Goal: Communication & Community: Answer question/provide support

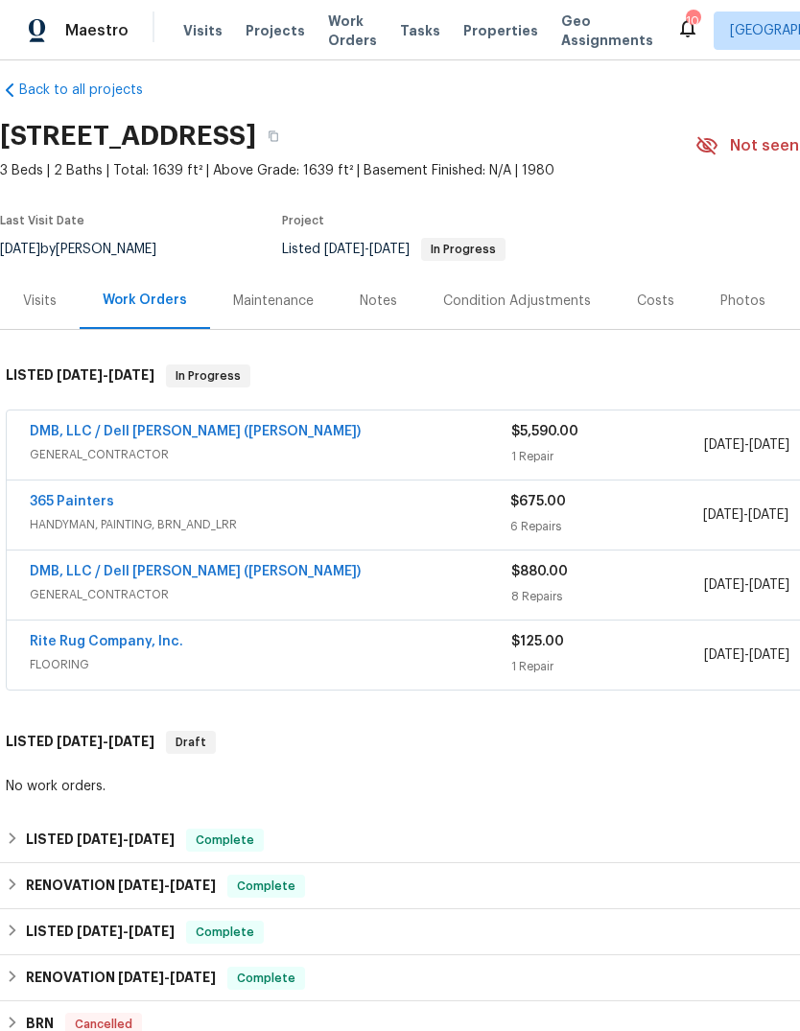
scroll to position [19, 0]
click at [82, 506] on link "365 Painters" at bounding box center [72, 500] width 84 height 13
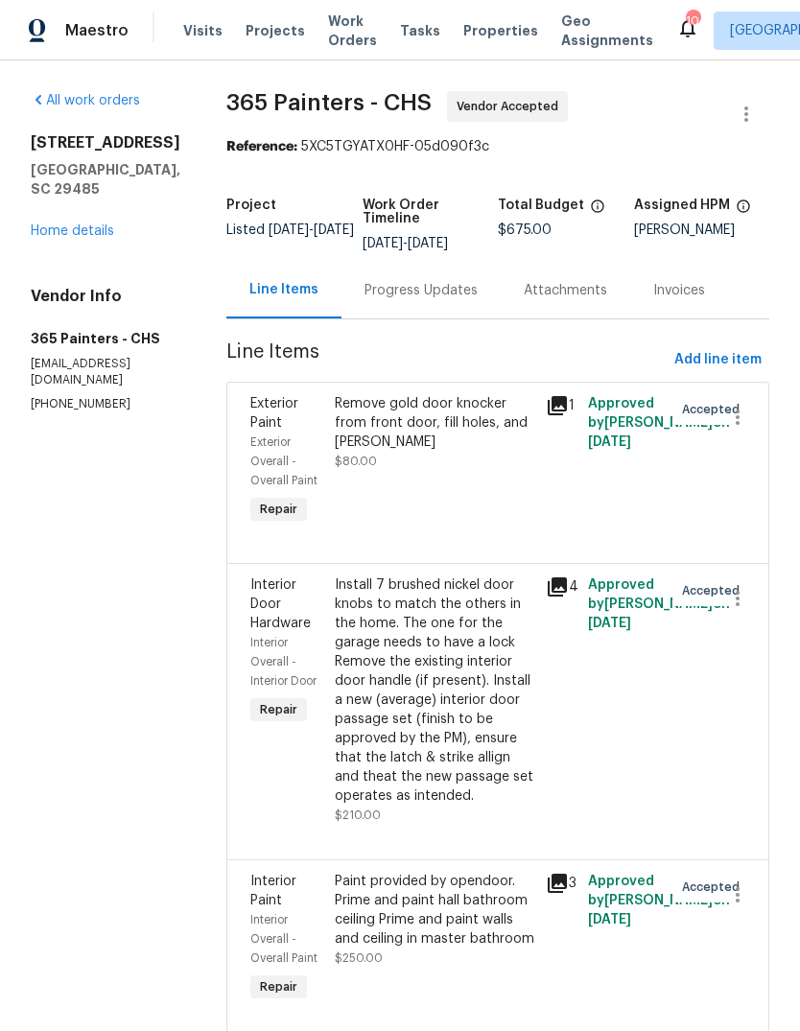
click at [394, 299] on div "Progress Updates" at bounding box center [420, 290] width 113 height 19
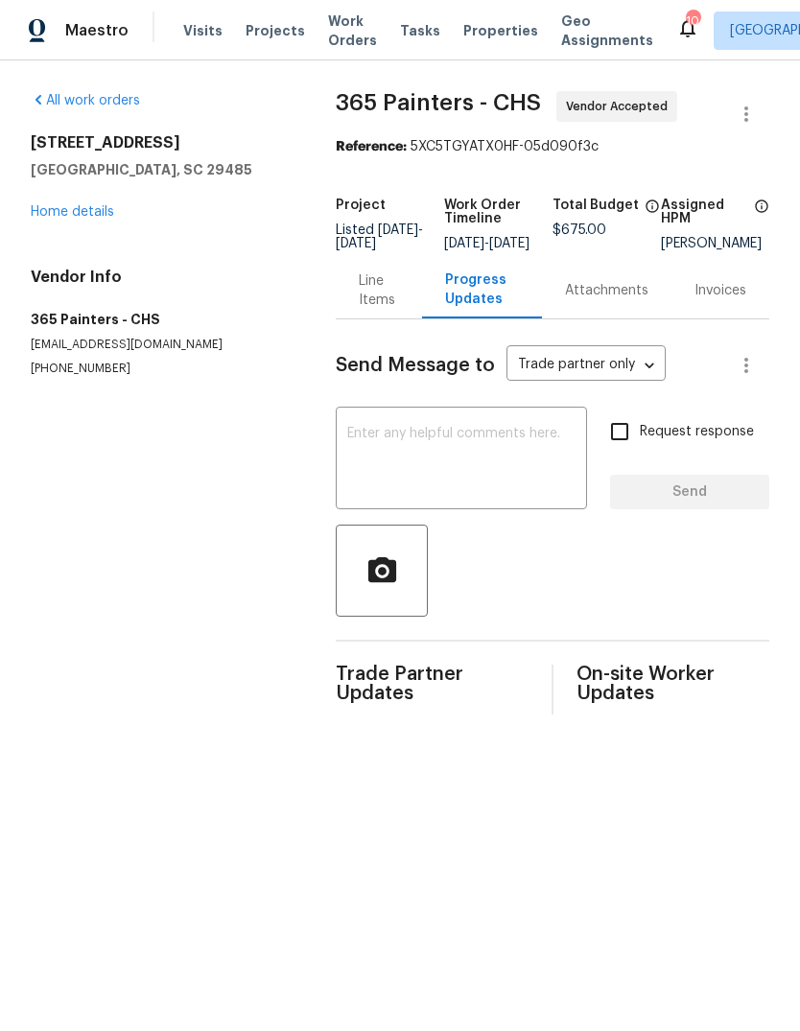
click at [511, 475] on textarea at bounding box center [461, 460] width 228 height 67
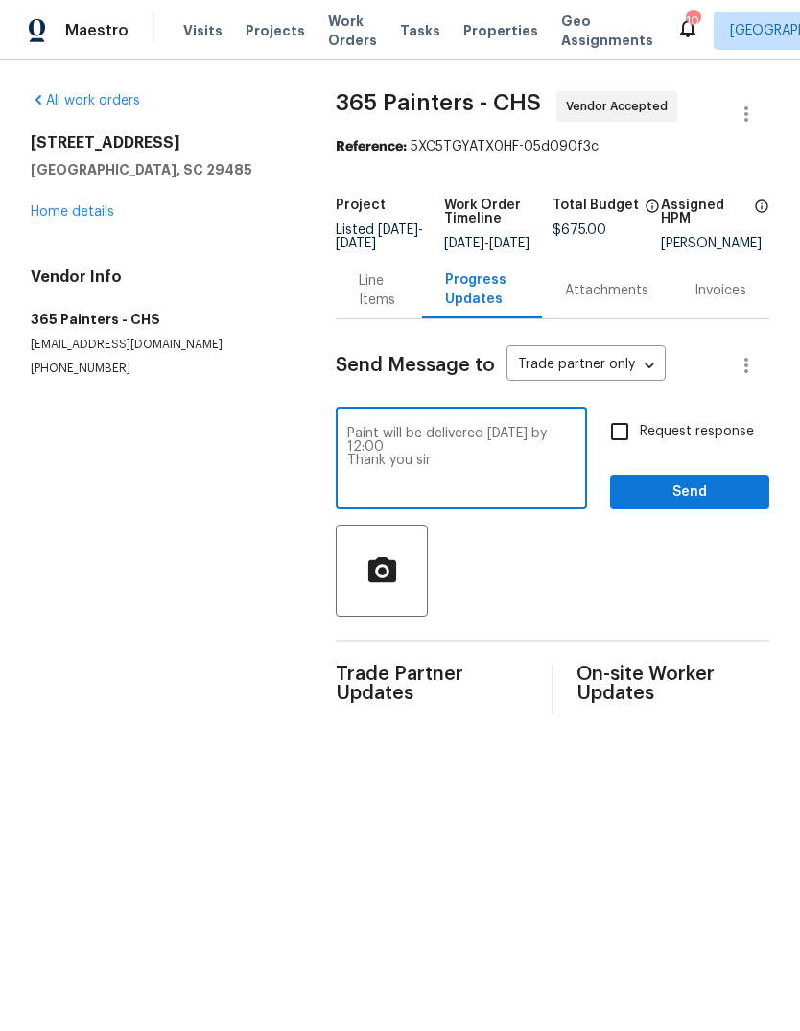
type textarea "Paint will be delivered [DATE] by 12:00 Thank you sir"
click at [624, 452] on input "Request response" at bounding box center [619, 431] width 40 height 40
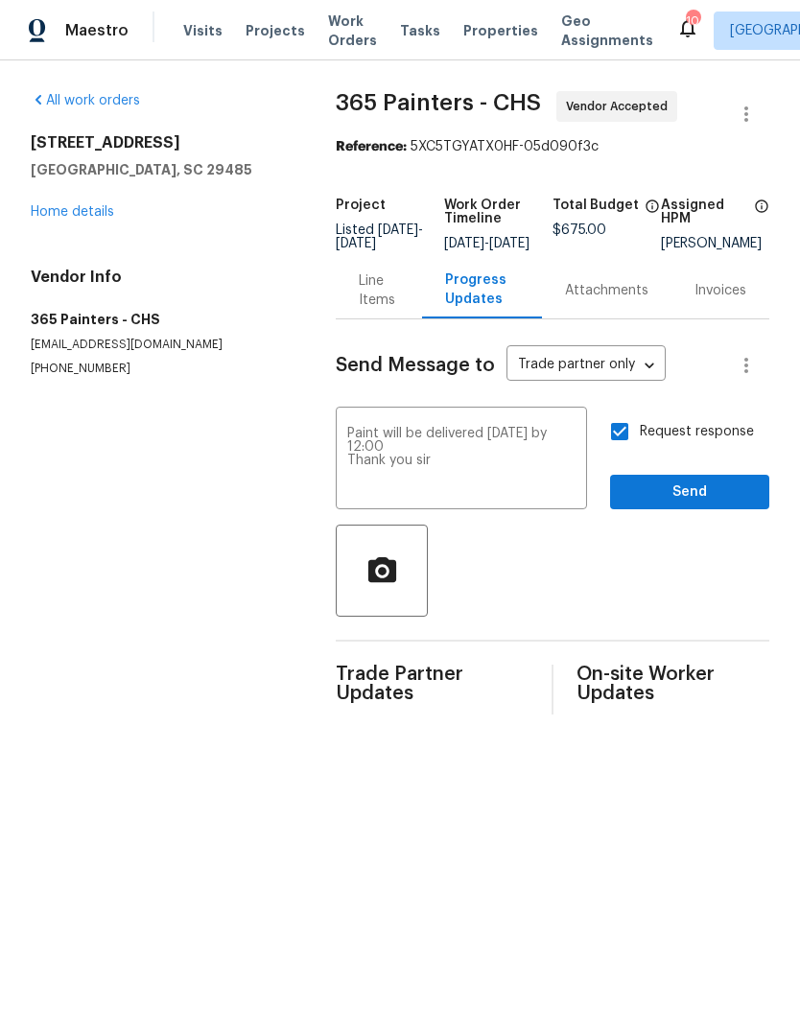
click at [652, 442] on span "Request response" at bounding box center [697, 432] width 114 height 20
click at [640, 452] on input "Request response" at bounding box center [619, 431] width 40 height 40
checkbox input "false"
click at [685, 505] on span "Send" at bounding box center [689, 493] width 129 height 24
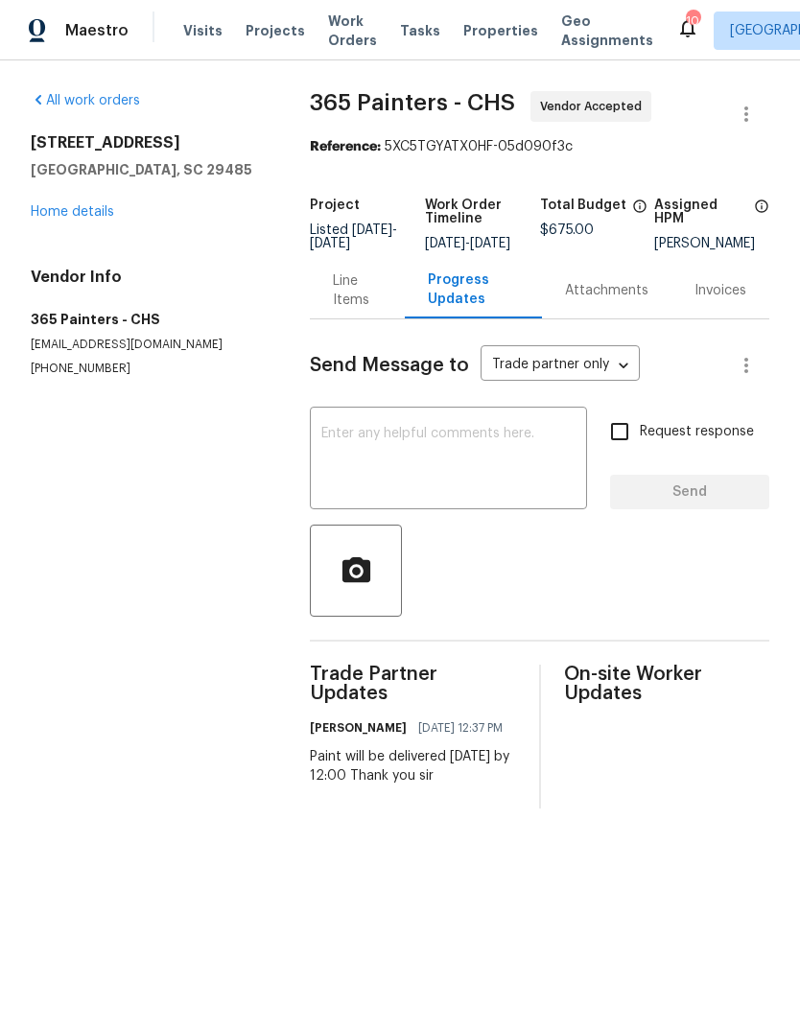
click at [88, 206] on link "Home details" at bounding box center [72, 211] width 83 height 13
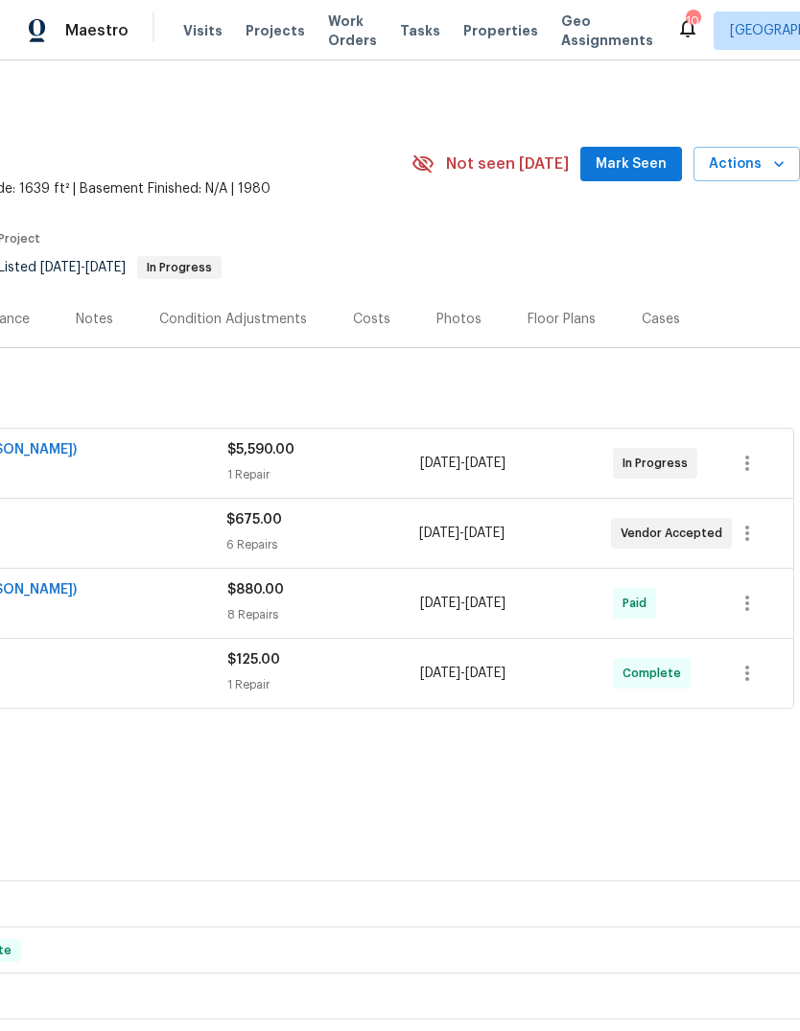
scroll to position [0, 284]
click at [627, 154] on span "Mark Seen" at bounding box center [631, 165] width 71 height 24
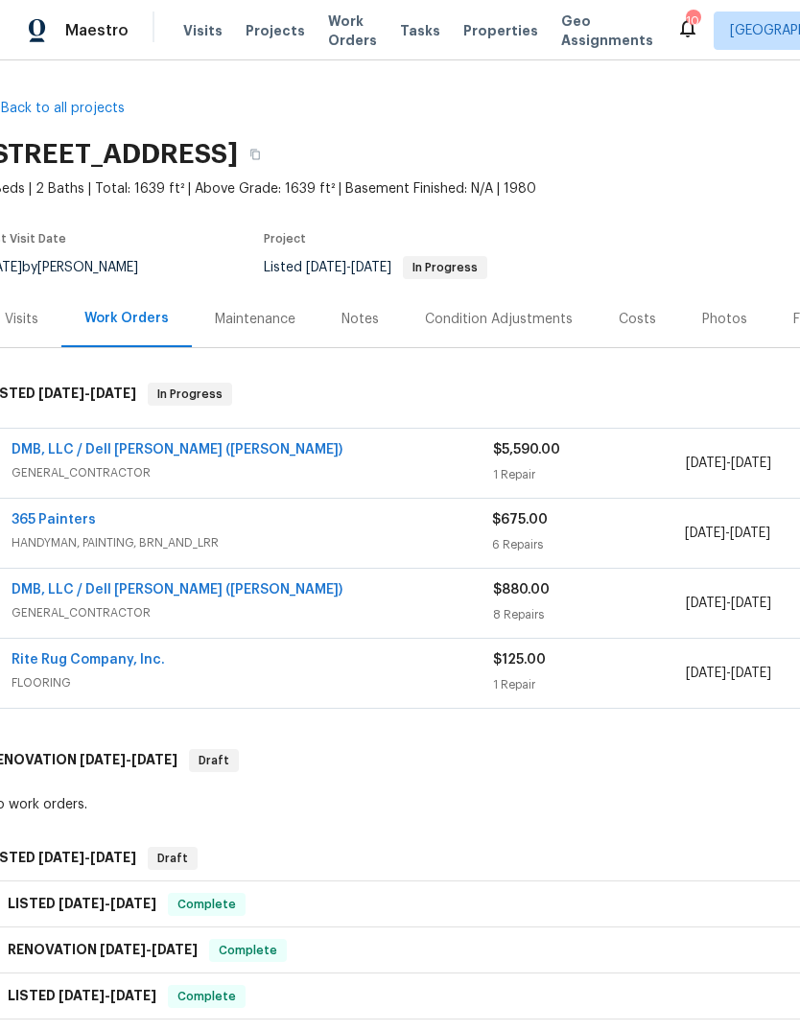
scroll to position [0, 18]
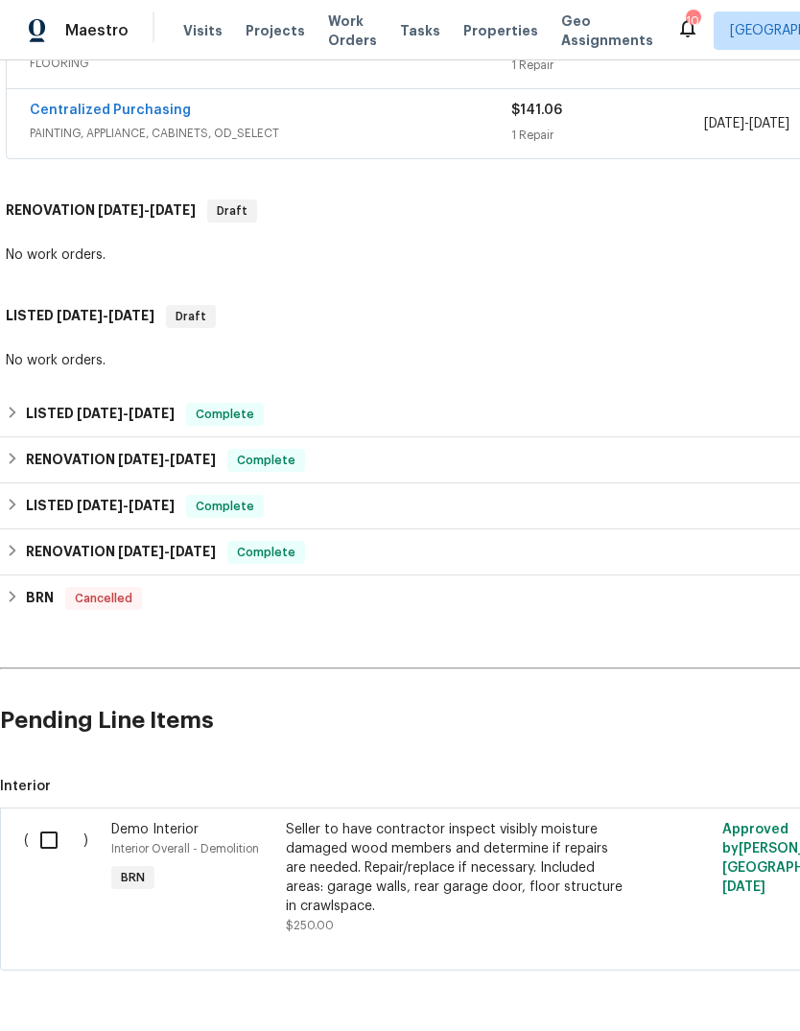
scroll to position [618, 0]
